Goal: Task Accomplishment & Management: Manage account settings

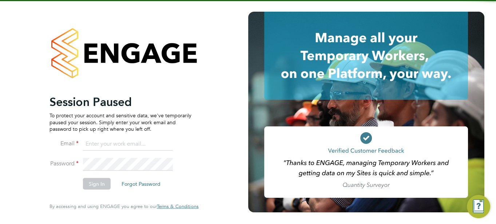
type input "jboulding@protocol.co.uk"
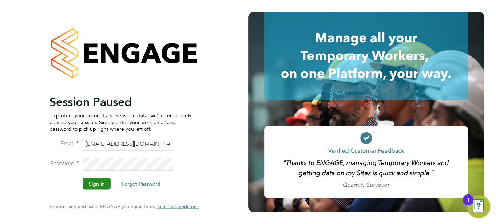
click at [97, 186] on button "Sign In" at bounding box center [97, 184] width 28 height 12
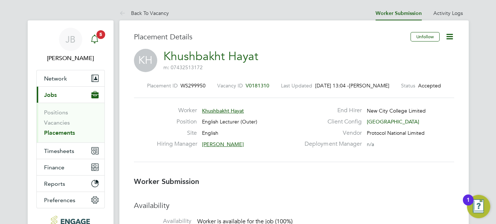
click at [97, 38] on icon "Main navigation" at bounding box center [94, 39] width 9 height 9
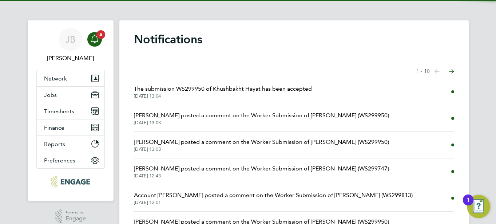
click at [220, 95] on span "[DATE] 13:04" at bounding box center [223, 96] width 178 height 6
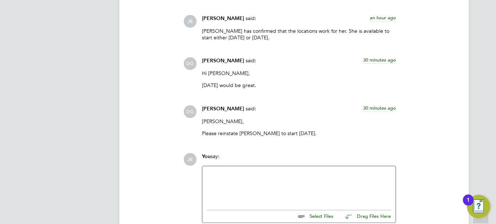
scroll to position [938, 0]
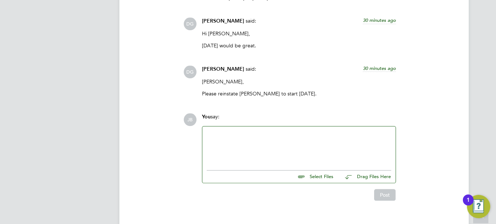
click at [257, 131] on div at bounding box center [299, 146] width 185 height 31
